Goal: Task Accomplishment & Management: Use online tool/utility

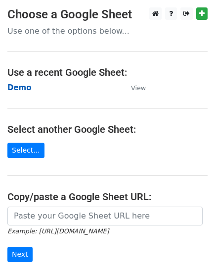
click at [15, 83] on strong "Demo" at bounding box center [19, 87] width 24 height 9
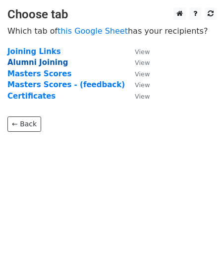
click at [17, 62] on strong "Alumni Joining" at bounding box center [37, 62] width 60 height 9
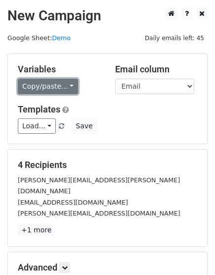
click at [67, 86] on link "Copy/paste..." at bounding box center [48, 86] width 60 height 15
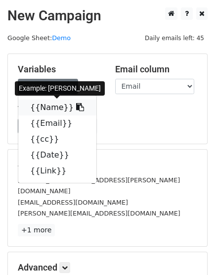
click at [76, 109] on icon at bounding box center [80, 107] width 8 height 8
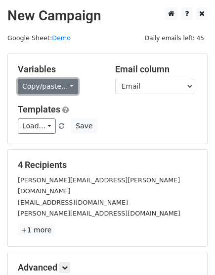
click at [21, 84] on link "Copy/paste..." at bounding box center [48, 86] width 60 height 15
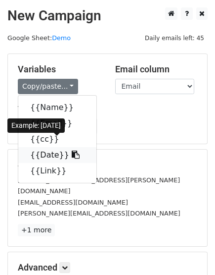
click at [72, 155] on icon at bounding box center [76, 155] width 8 height 8
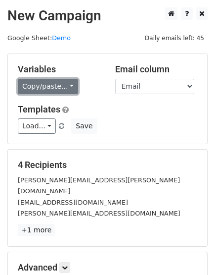
click at [42, 82] on link "Copy/paste..." at bounding box center [48, 86] width 60 height 15
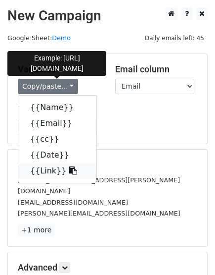
click at [69, 172] on icon at bounding box center [73, 170] width 8 height 8
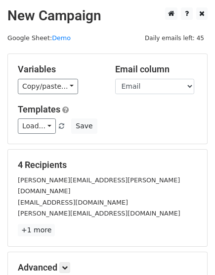
scroll to position [108, 0]
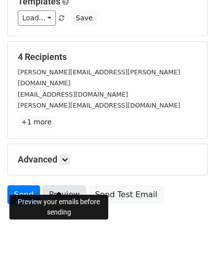
click at [70, 185] on link "Preview" at bounding box center [65, 194] width 44 height 19
click at [60, 187] on link "Preview" at bounding box center [65, 194] width 44 height 19
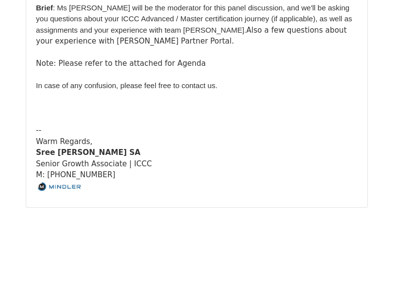
scroll to position [1887, 0]
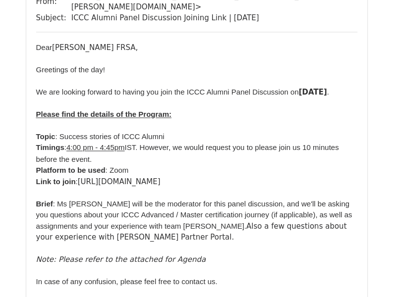
scroll to position [1571, 0]
